Goal: Task Accomplishment & Management: Use online tool/utility

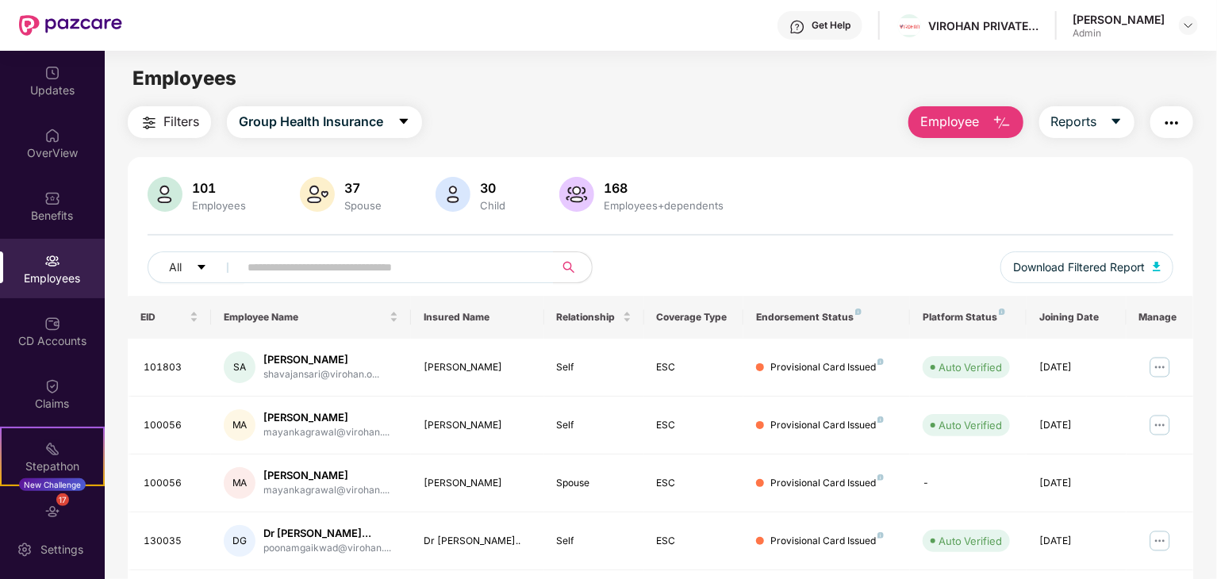
click at [41, 274] on div "Employees" at bounding box center [52, 278] width 105 height 16
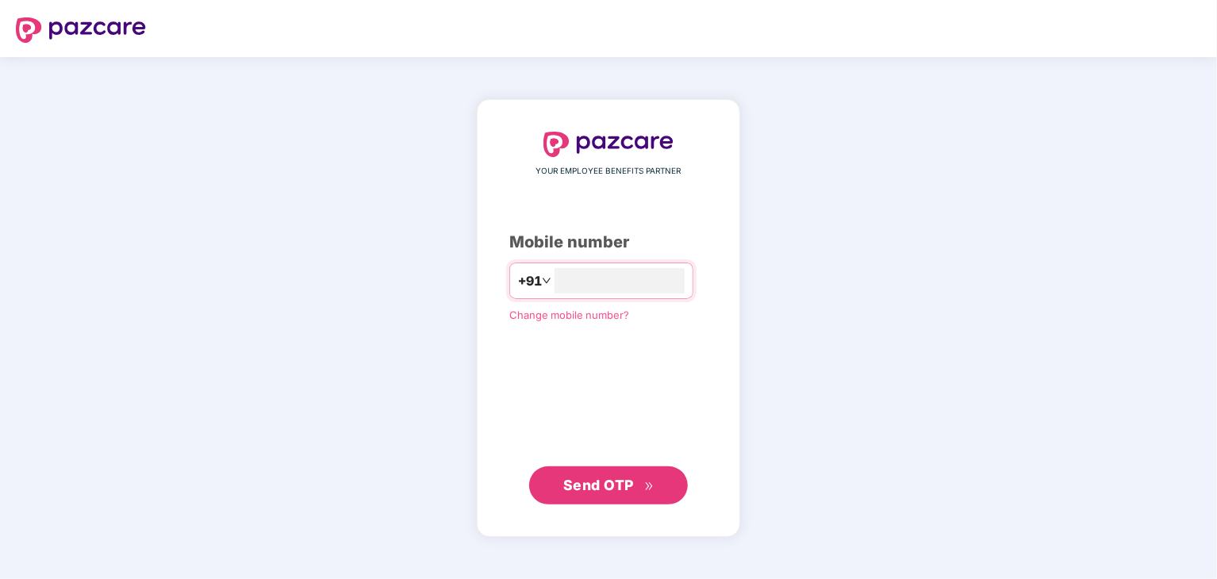
type input "*"
type input "**********"
click at [600, 488] on span "Send OTP" at bounding box center [598, 485] width 71 height 17
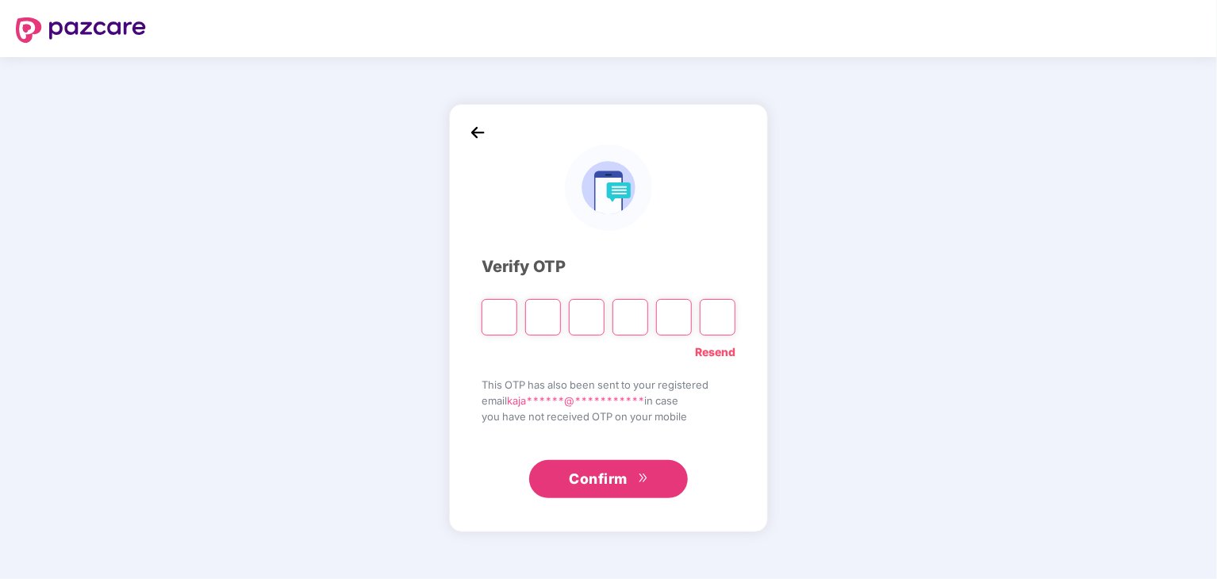
type input "*"
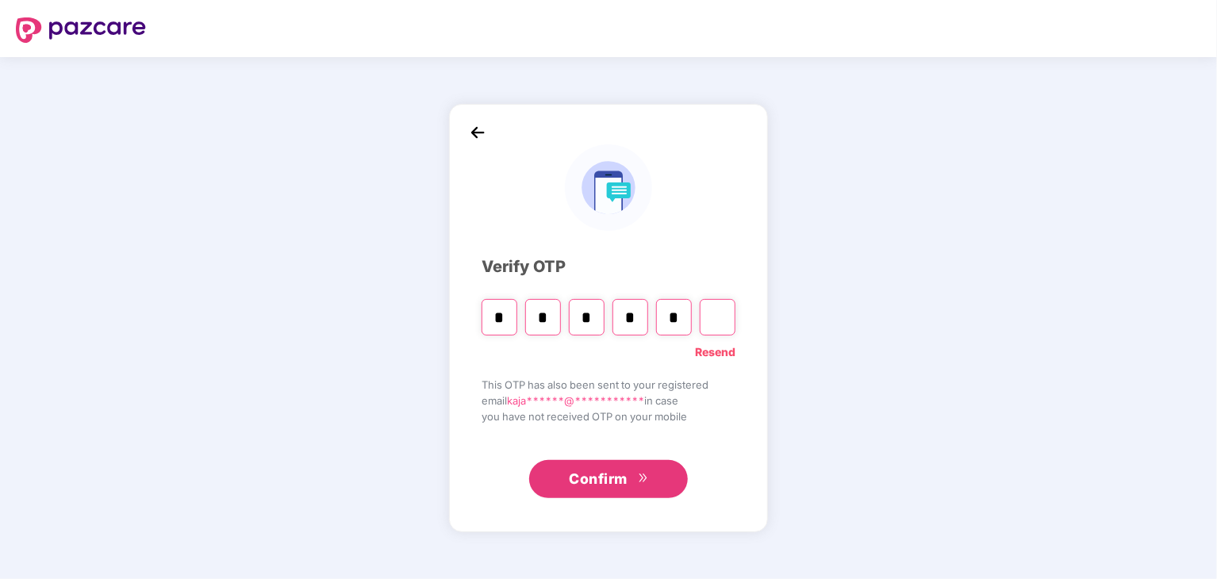
type input "*"
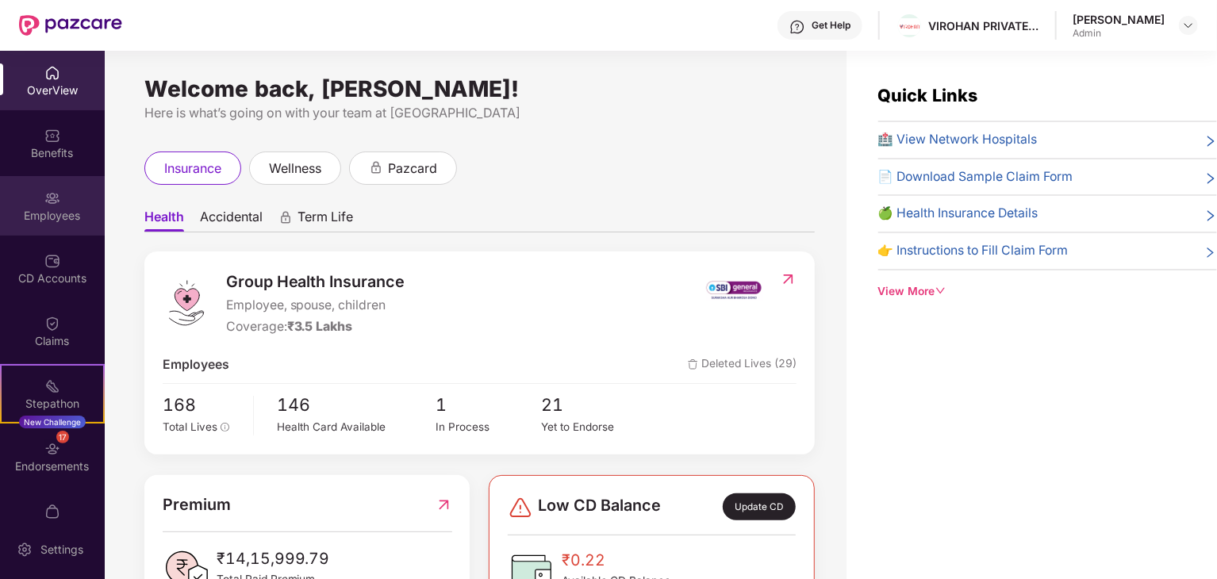
click at [44, 201] on img at bounding box center [52, 198] width 16 height 16
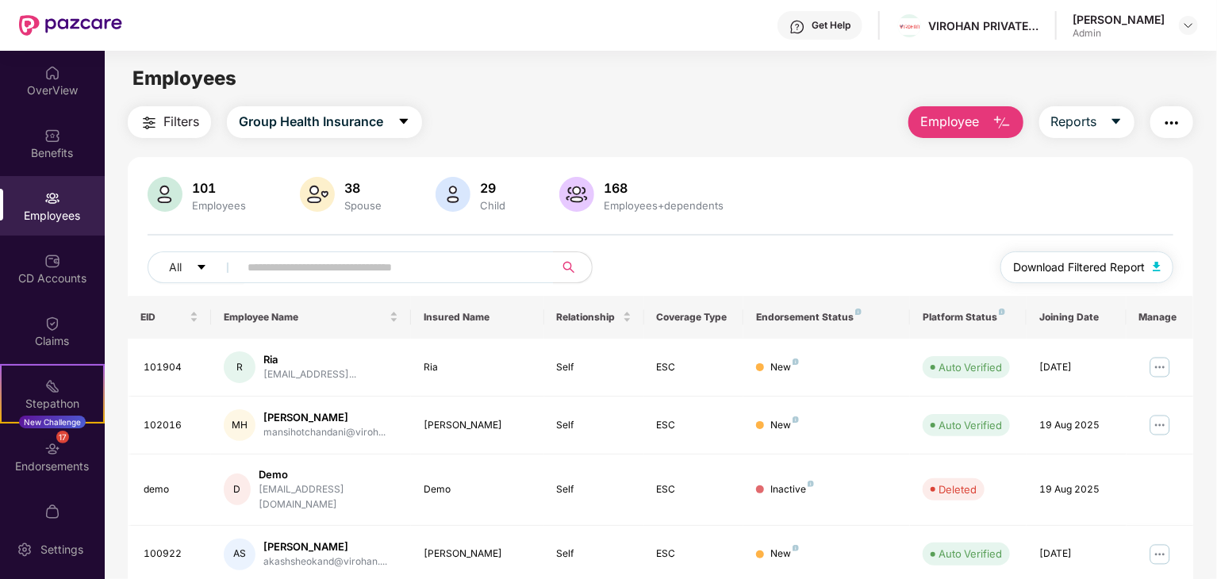
click at [1124, 259] on span "Download Filtered Report" at bounding box center [1079, 267] width 132 height 17
